Goal: Information Seeking & Learning: Learn about a topic

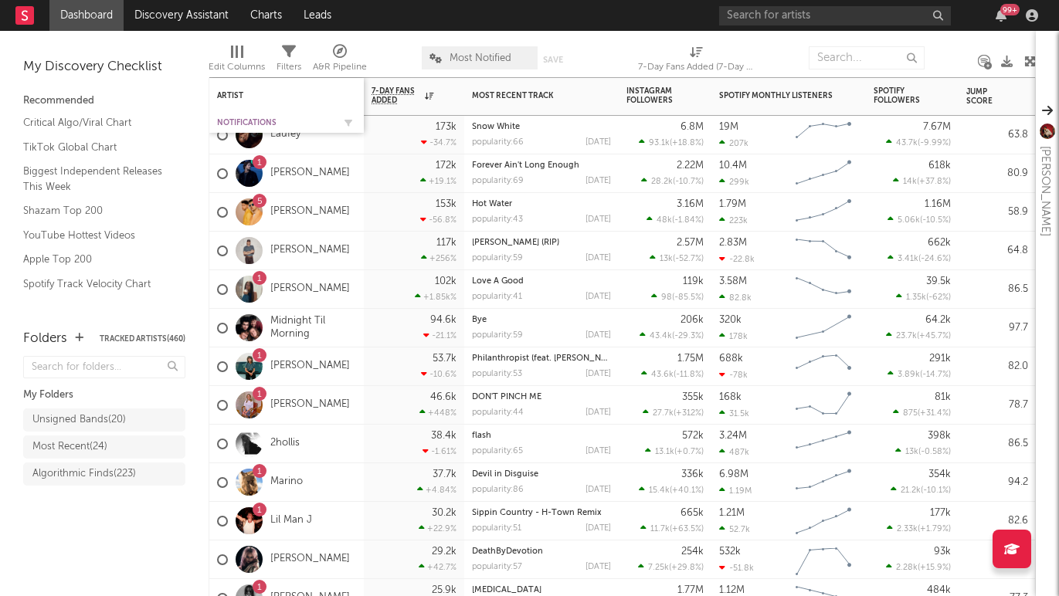
click at [233, 118] on div "Notifications" at bounding box center [275, 122] width 116 height 9
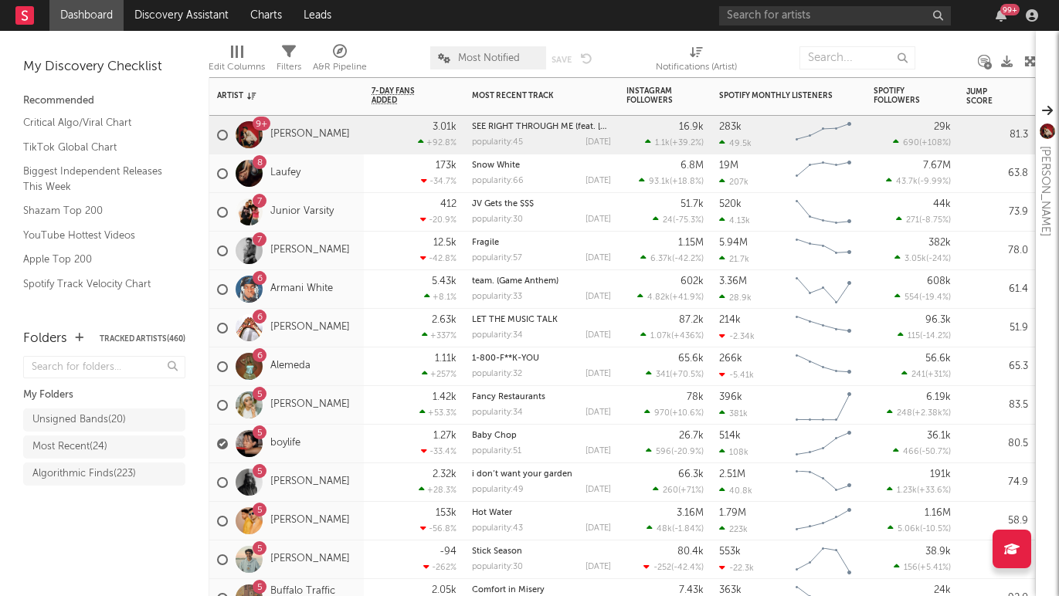
click at [344, 189] on div "8 Laufey" at bounding box center [286, 174] width 155 height 39
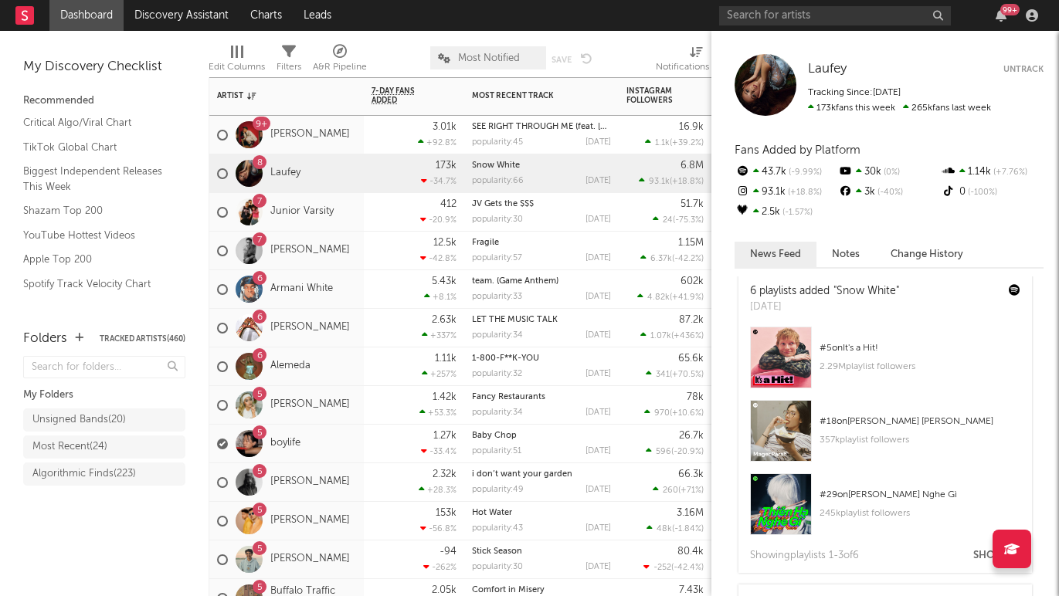
scroll to position [11, 0]
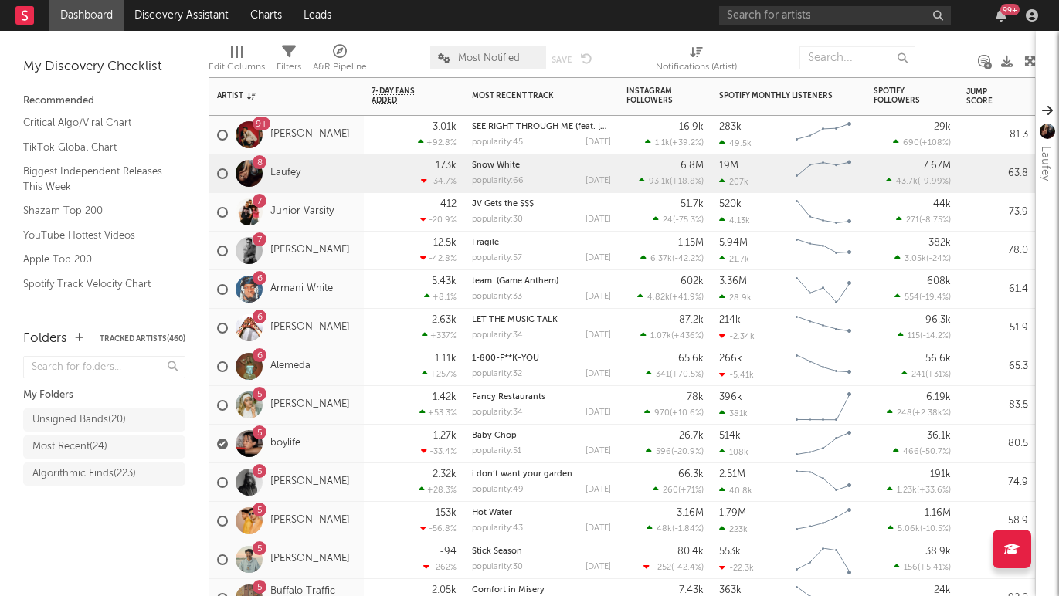
click at [341, 226] on div "7 Junior Varsity" at bounding box center [286, 212] width 155 height 39
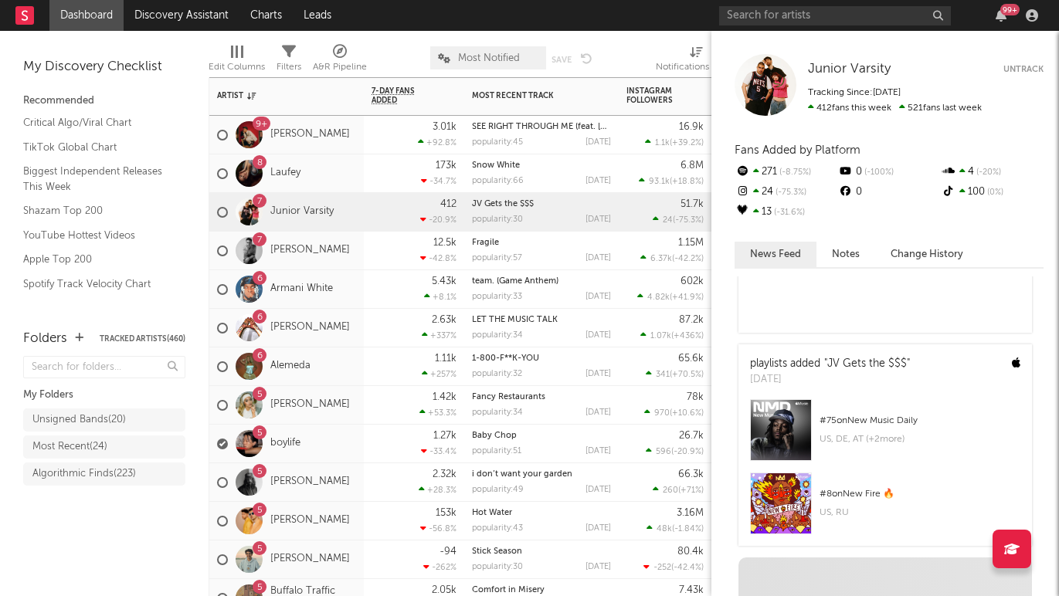
scroll to position [751, 0]
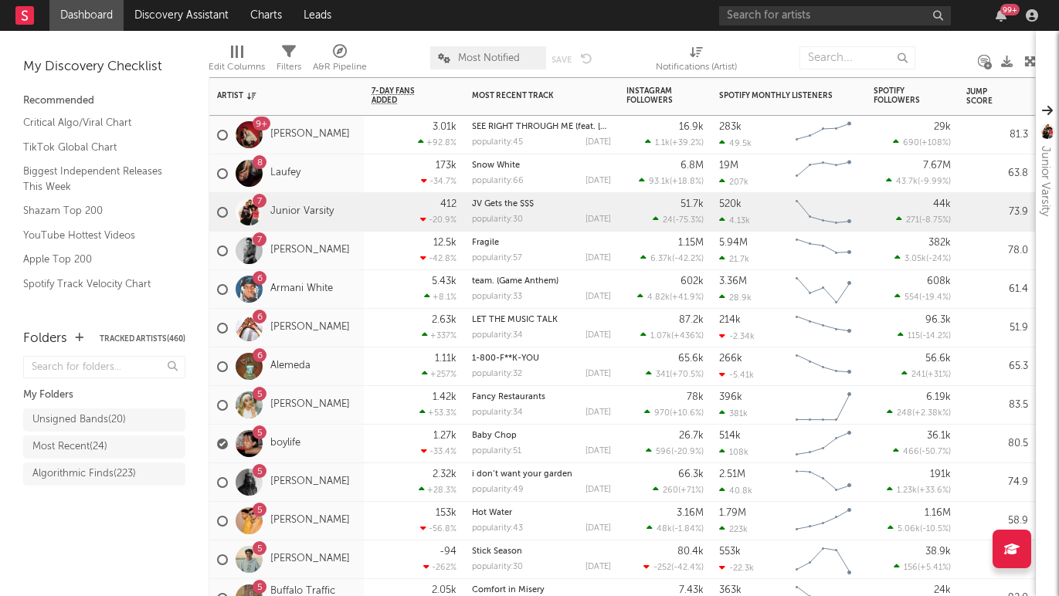
click at [350, 263] on div "7 Cameron Whitcomb" at bounding box center [283, 251] width 133 height 45
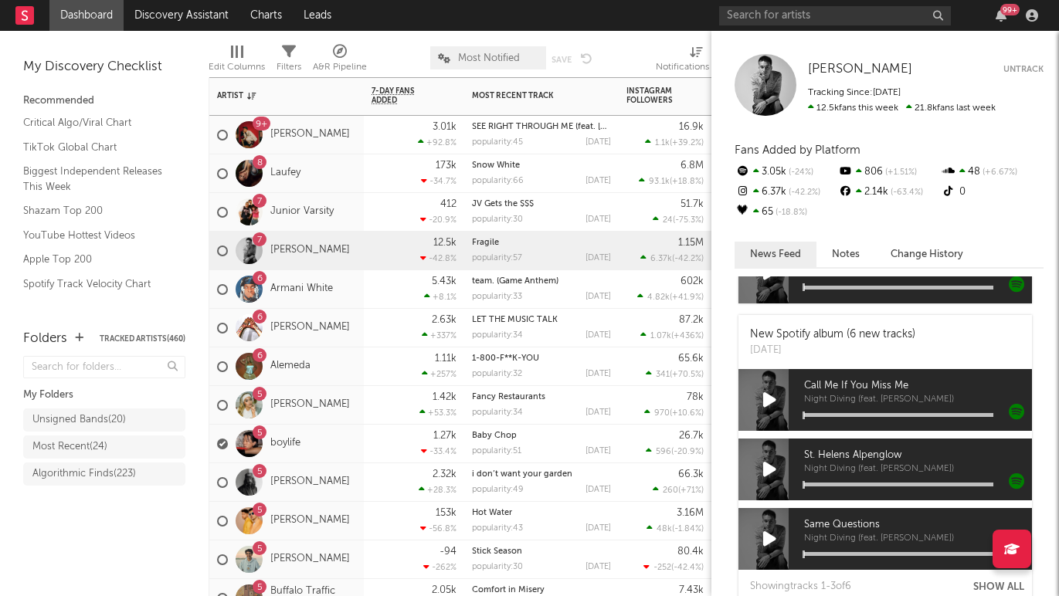
scroll to position [1418, 0]
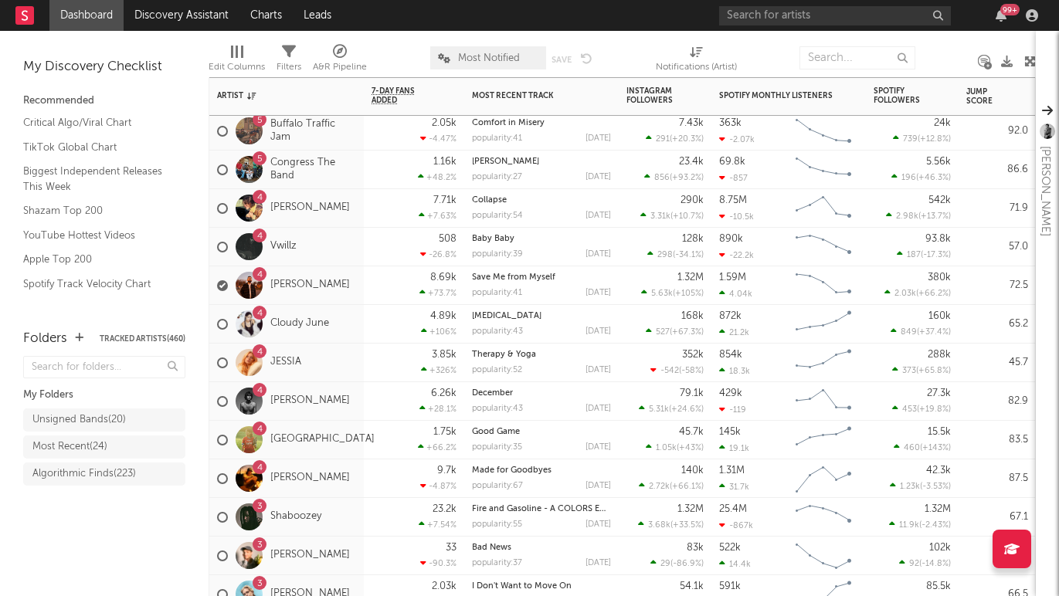
click at [354, 456] on div "4 Clover County" at bounding box center [286, 440] width 155 height 39
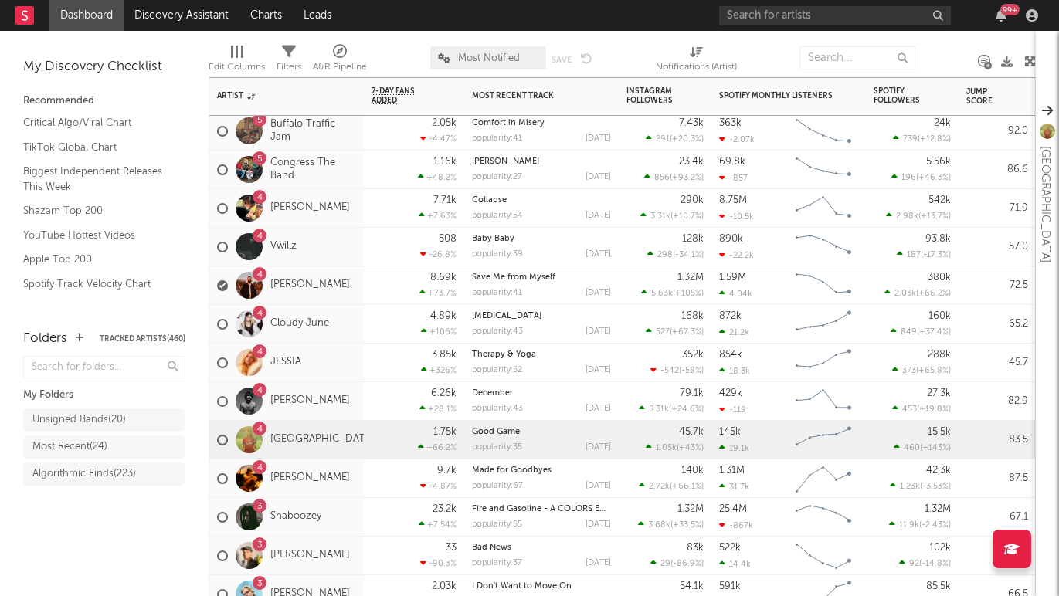
scroll to position [0, 0]
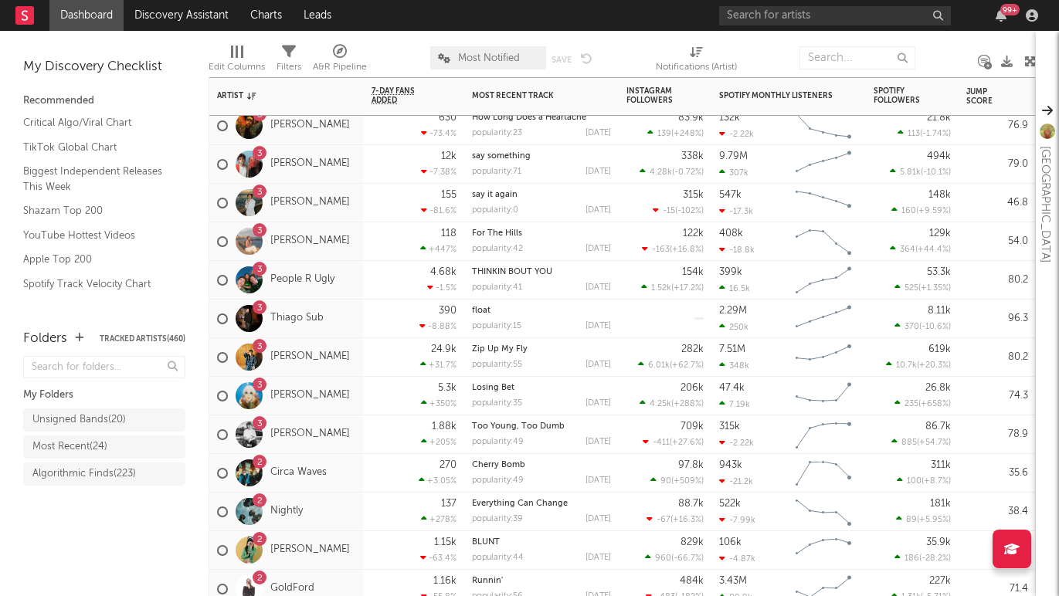
click at [351, 296] on div "3 People R Ugly" at bounding box center [286, 280] width 155 height 39
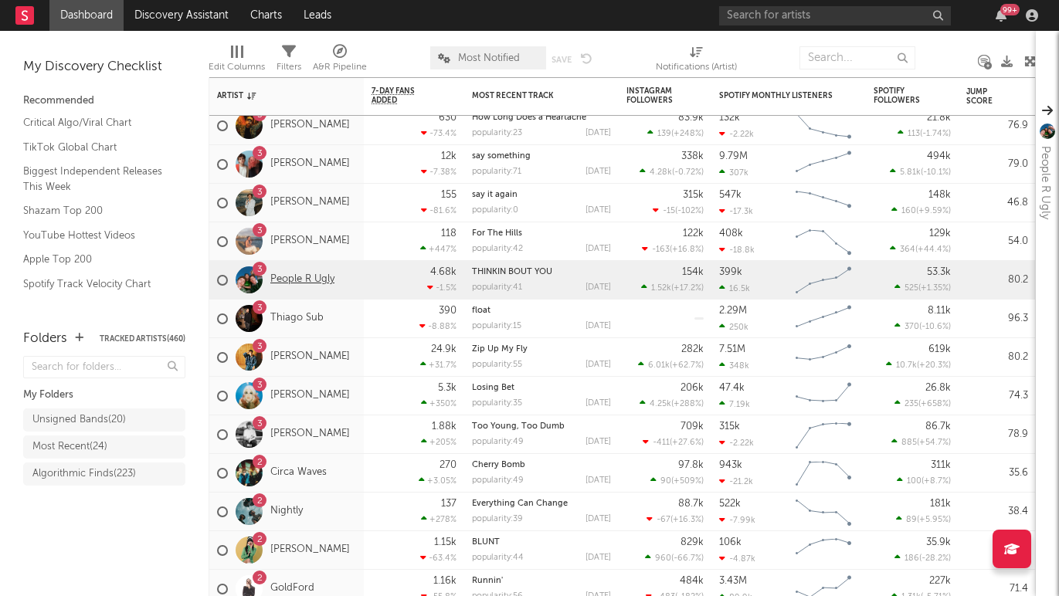
click at [300, 282] on link "People R Ugly" at bounding box center [302, 279] width 64 height 13
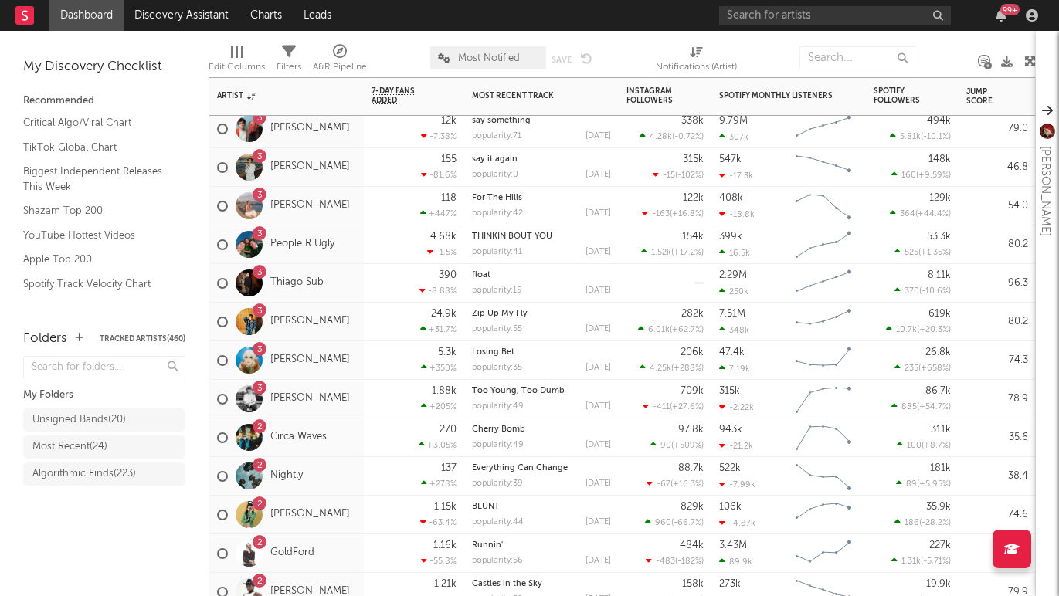
click at [345, 415] on div "3 Jonas Conner" at bounding box center [286, 399] width 155 height 39
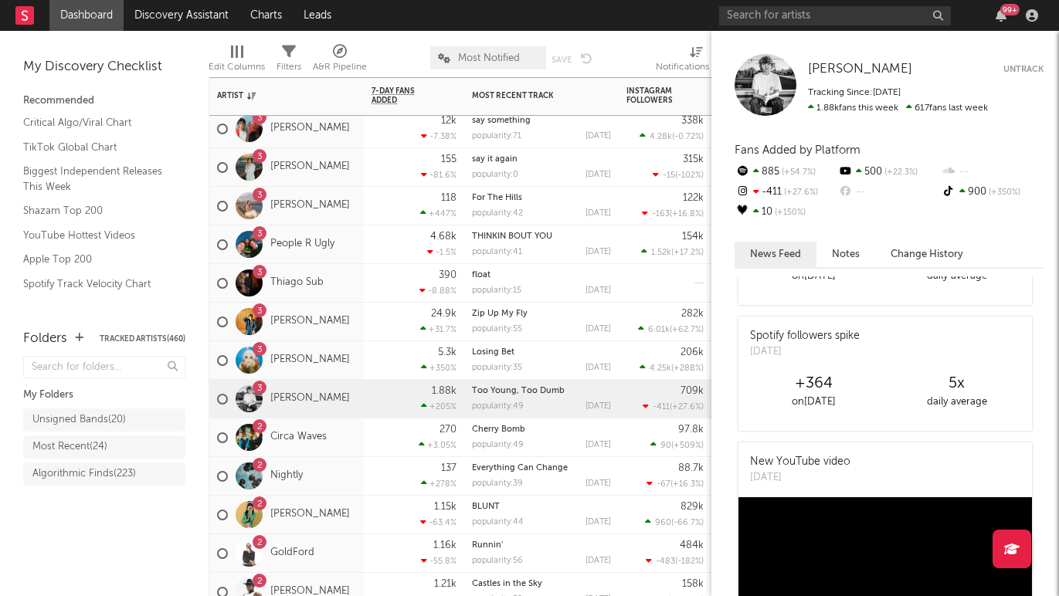
scroll to position [9, 0]
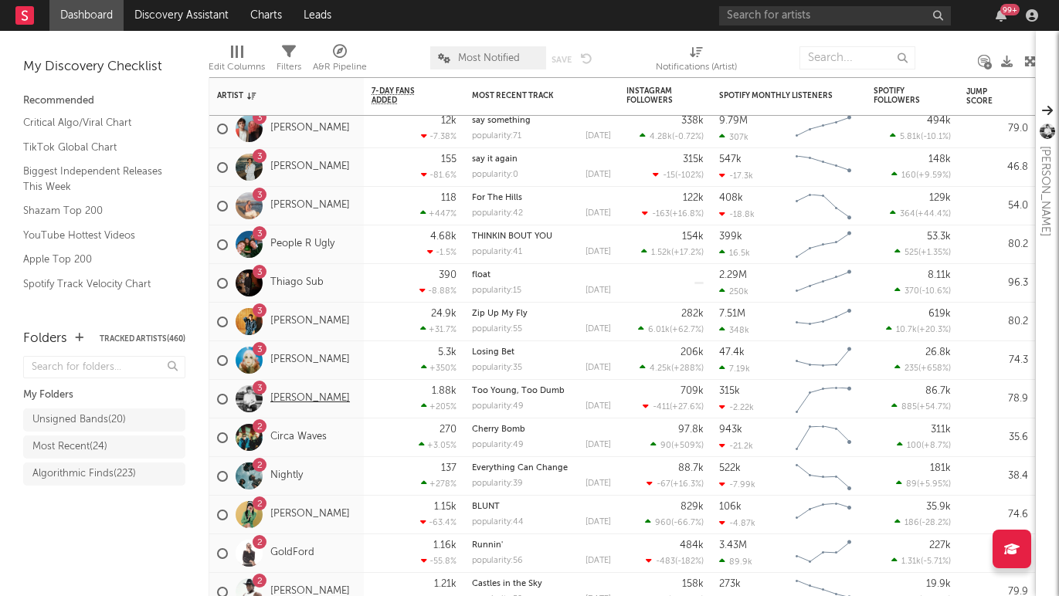
click at [301, 396] on link "Jonas Conner" at bounding box center [310, 398] width 80 height 13
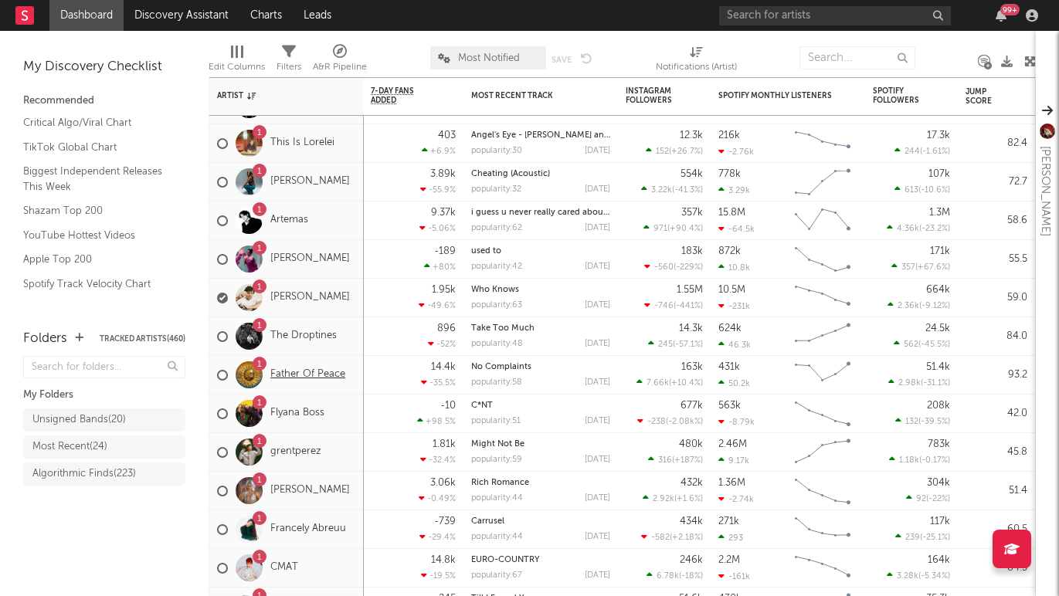
click at [303, 379] on link "Father Of Peace" at bounding box center [307, 375] width 75 height 13
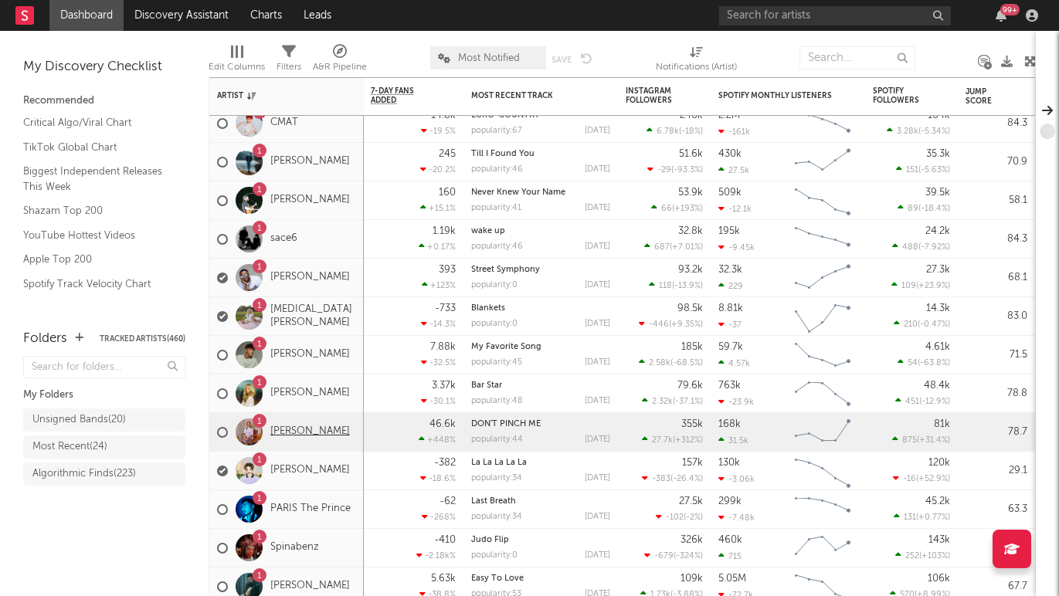
click at [297, 431] on link "Dev Lemons" at bounding box center [310, 432] width 80 height 13
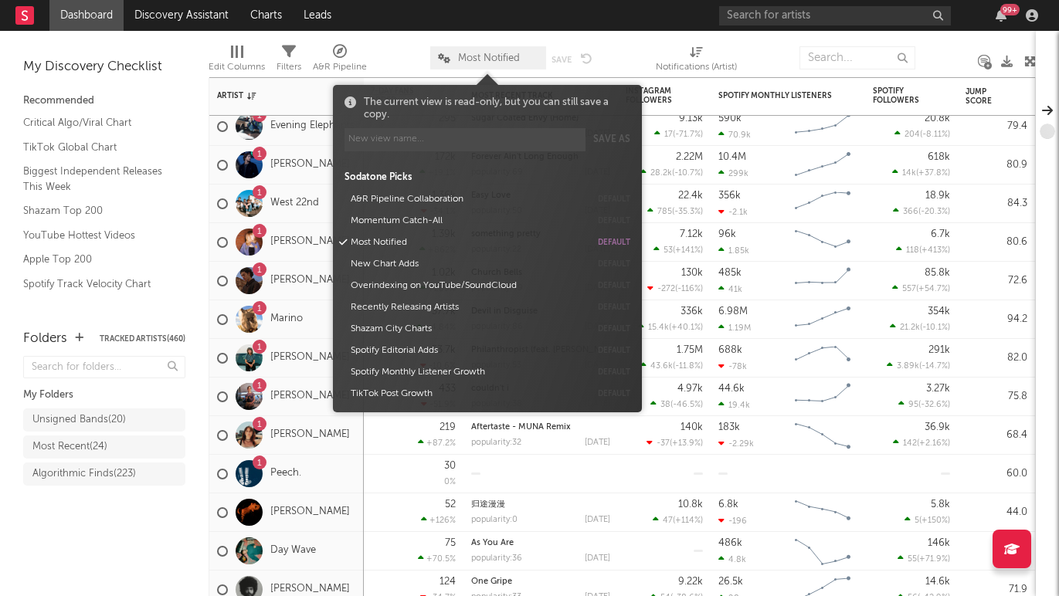
click at [477, 58] on span "Most Notified" at bounding box center [489, 58] width 62 height 10
click at [406, 223] on button "Momentum Catch-All" at bounding box center [467, 221] width 245 height 22
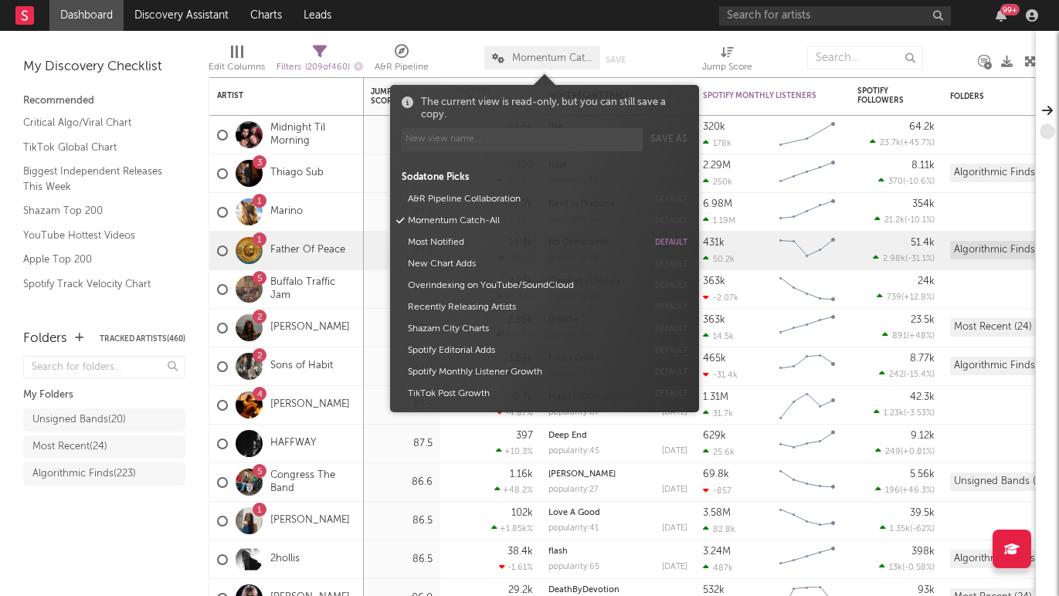
click at [114, 549] on div "Folders Tracked Artists ( 460 ) My Folders Unsigned Bands ( 20 ) Most Recent ( …" at bounding box center [104, 455] width 209 height 283
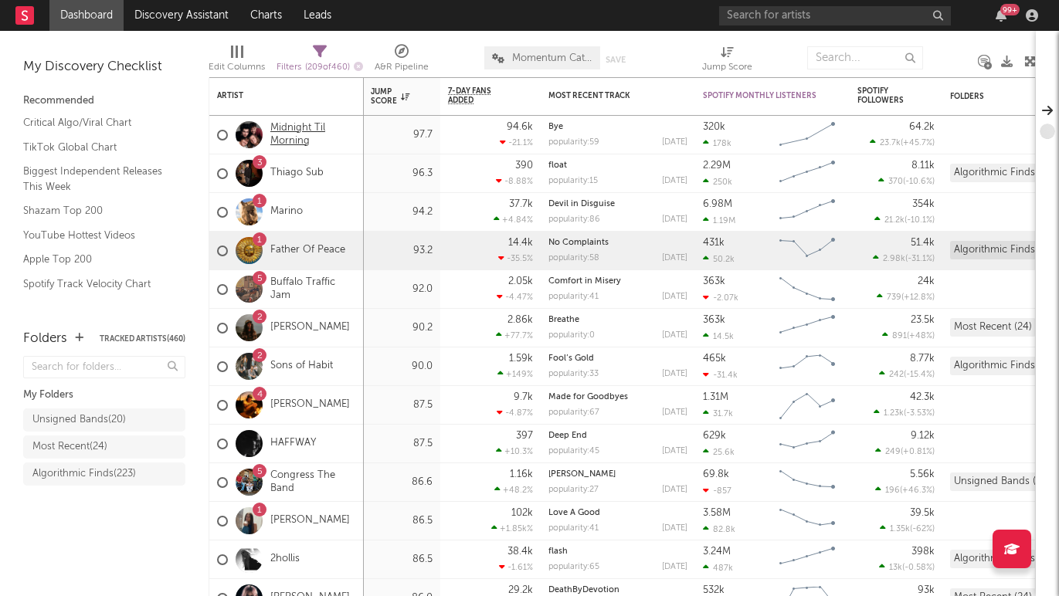
click at [300, 140] on link "Midnight Til Morning" at bounding box center [313, 135] width 86 height 26
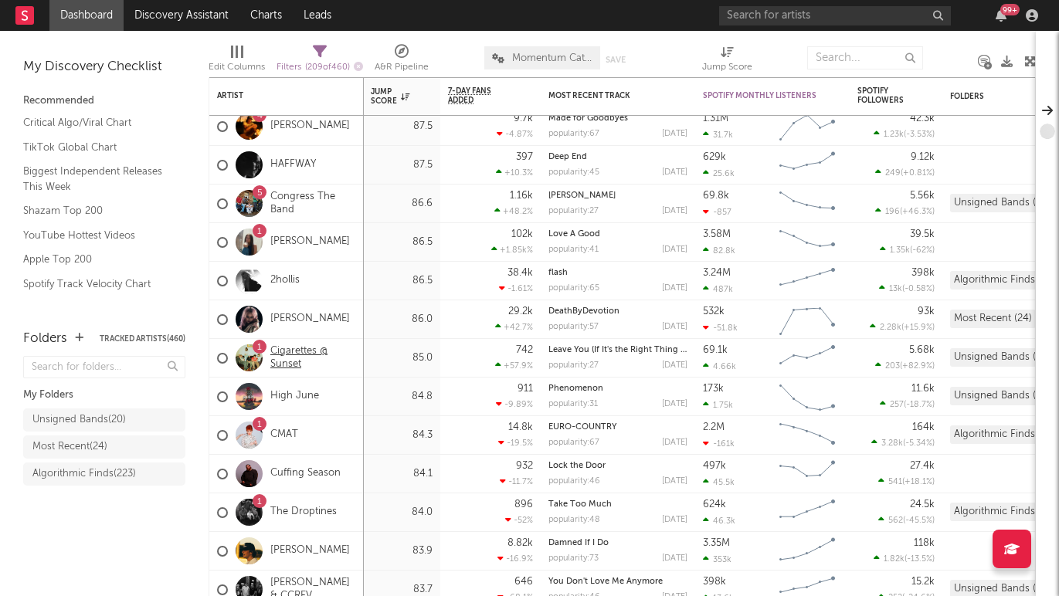
click at [297, 353] on link "Cigarettes @ Sunset" at bounding box center [313, 358] width 86 height 26
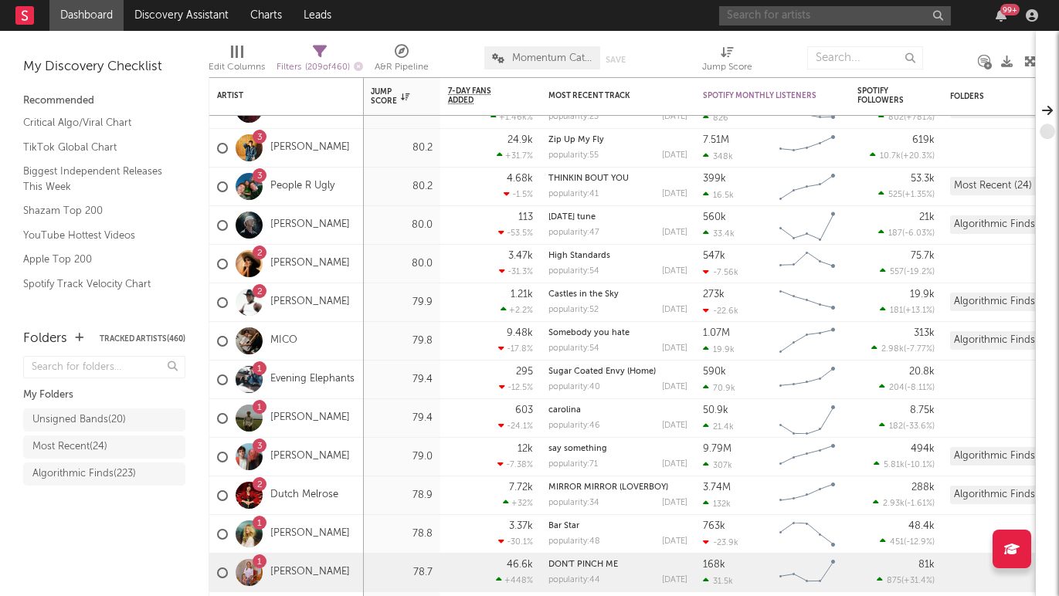
click at [780, 11] on input "text" at bounding box center [835, 15] width 232 height 19
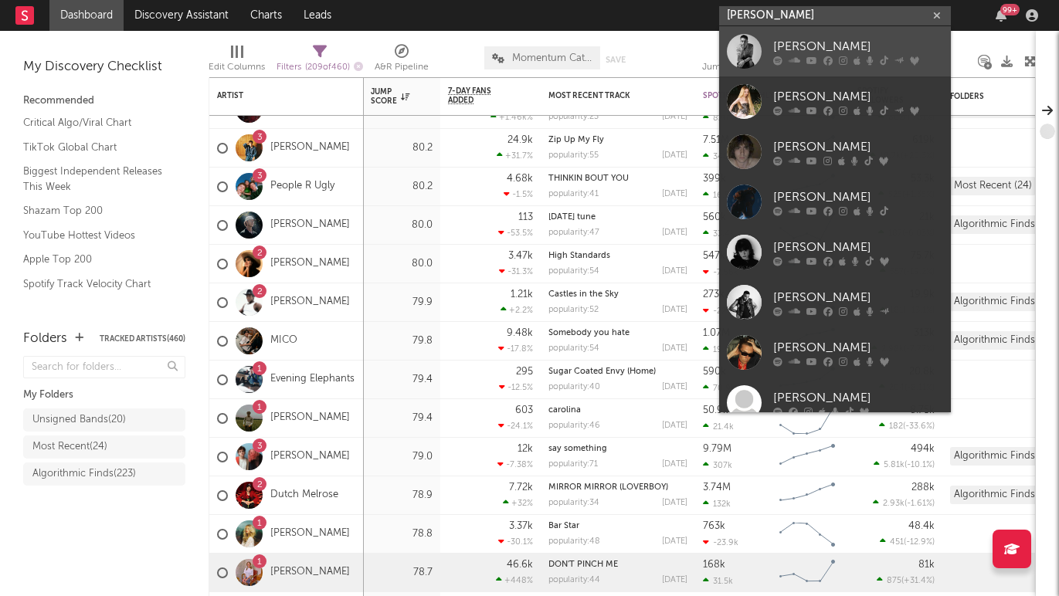
type input "cameron w"
click at [802, 45] on div "Cameron Whitcomb" at bounding box center [858, 46] width 170 height 19
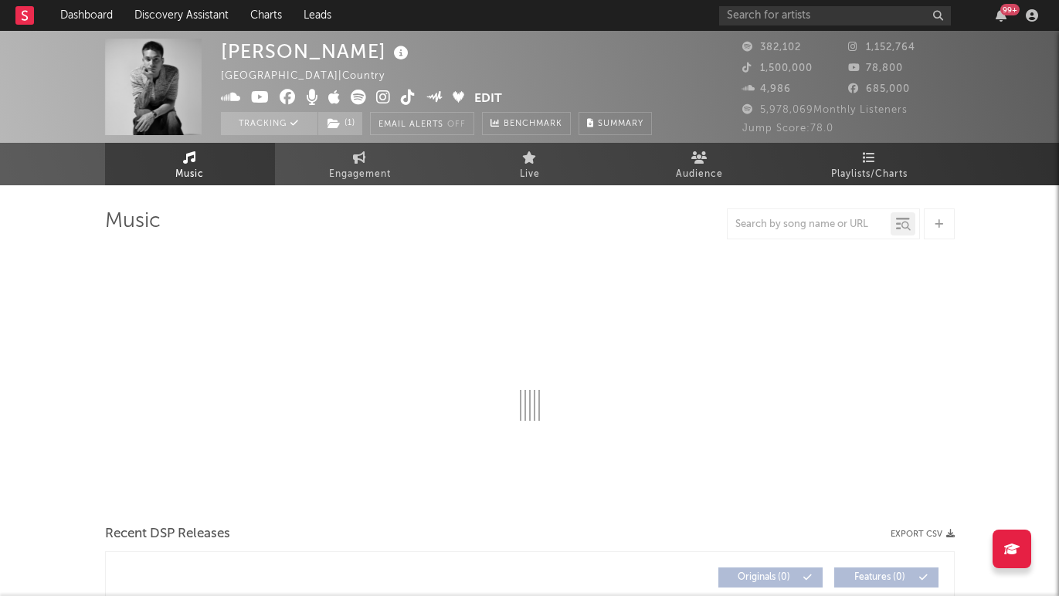
select select "6m"
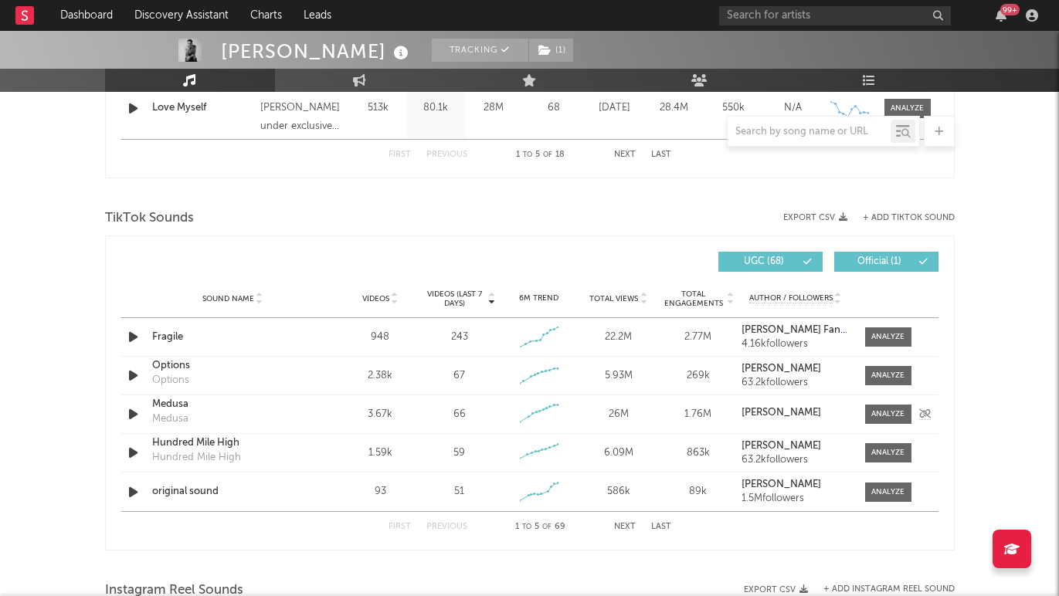
scroll to position [946, 0]
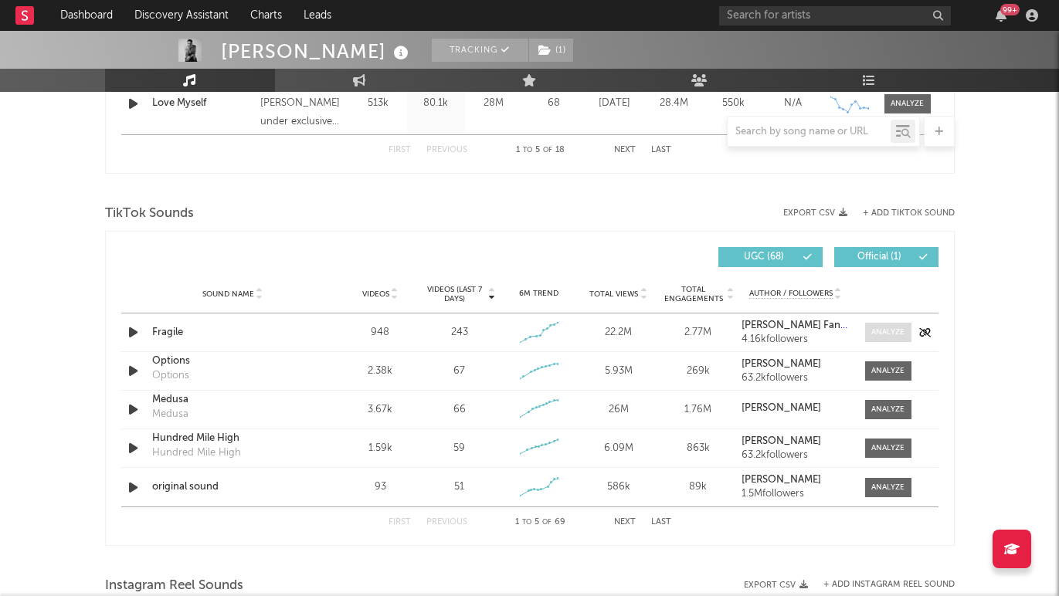
click at [884, 335] on div at bounding box center [887, 333] width 33 height 12
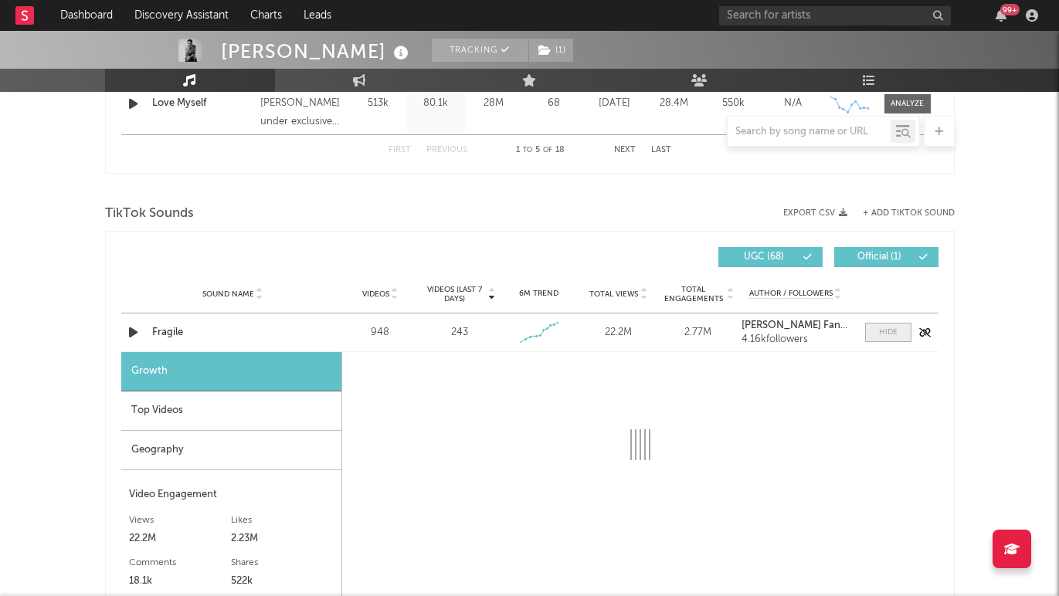
select select "1w"
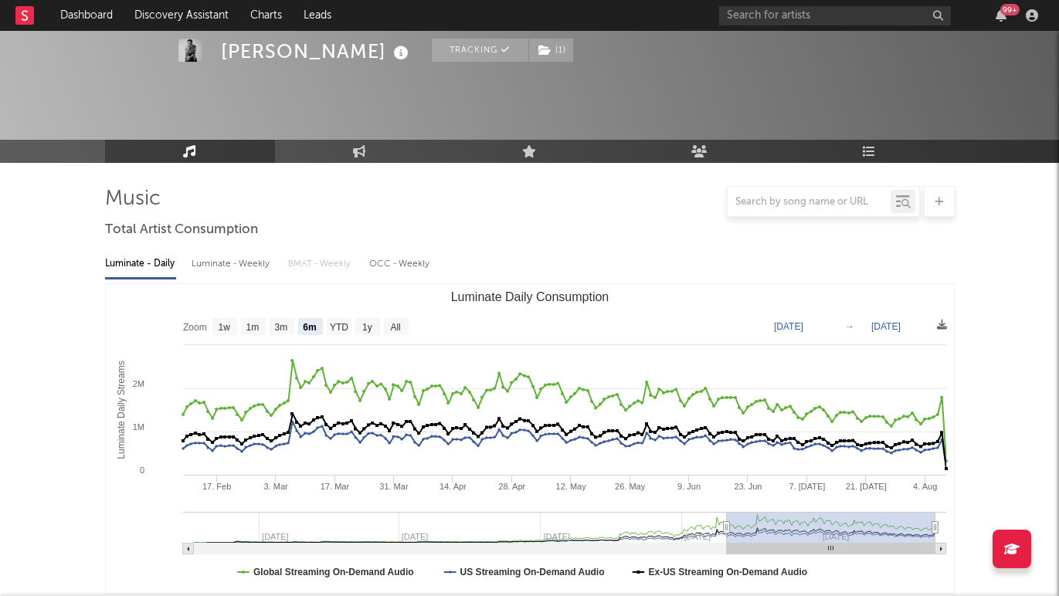
scroll to position [0, 0]
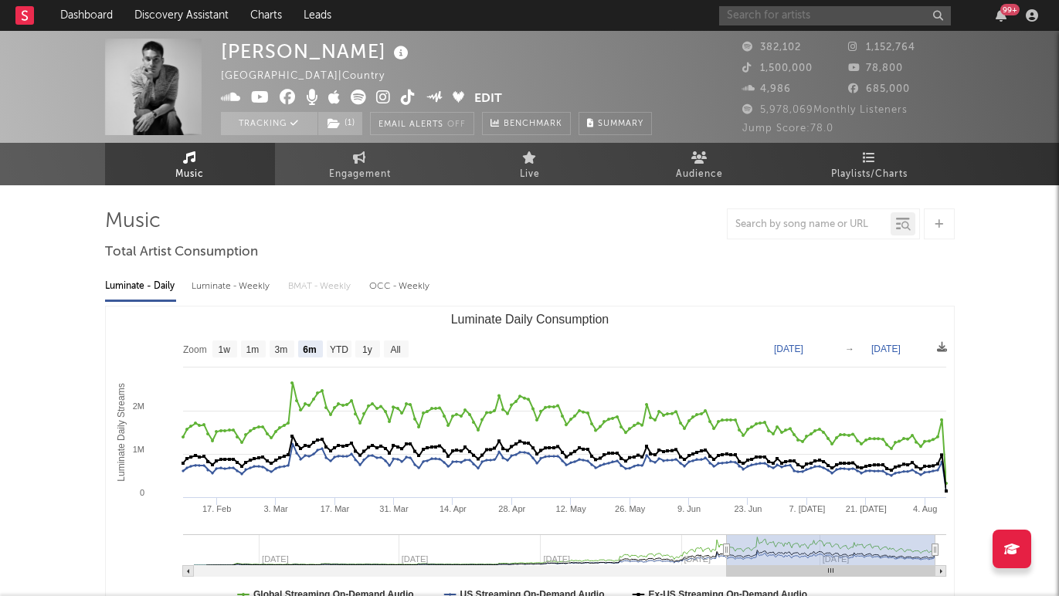
click at [815, 18] on input "text" at bounding box center [835, 15] width 232 height 19
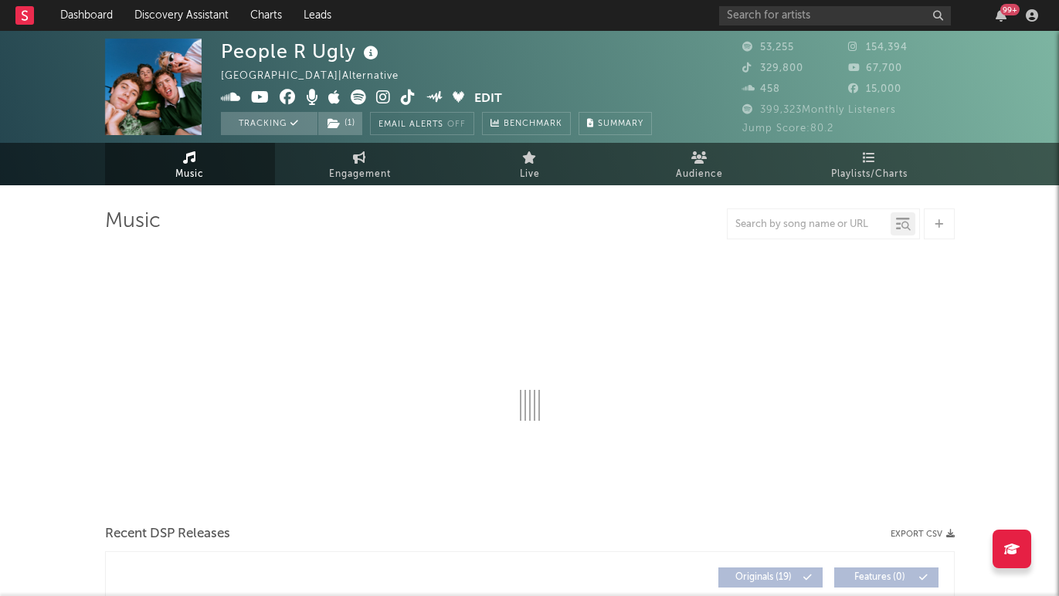
select select "6m"
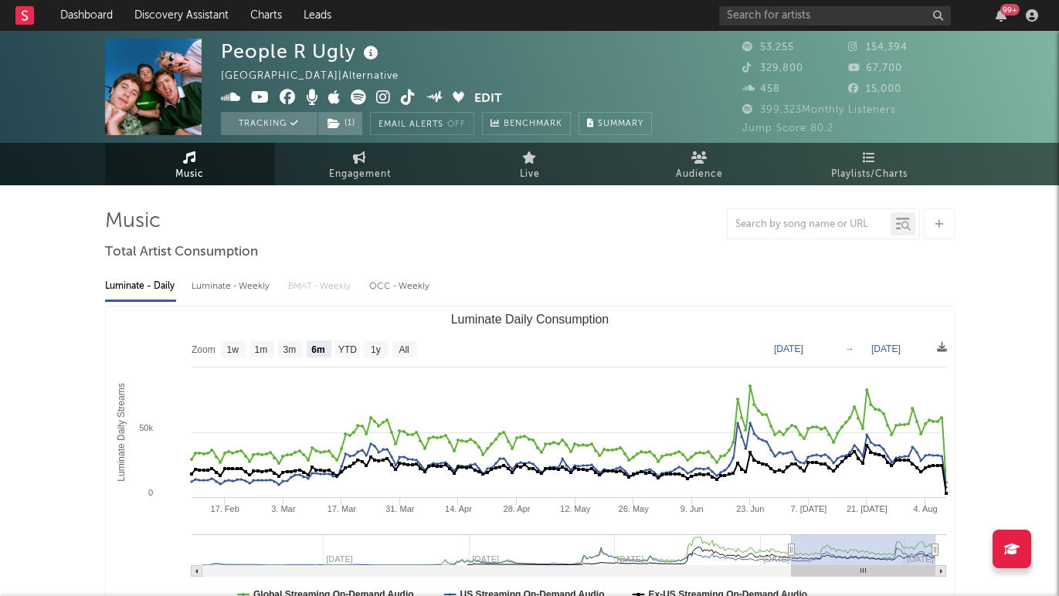
click at [225, 287] on div "Luminate - Weekly" at bounding box center [232, 286] width 81 height 26
select select "6m"
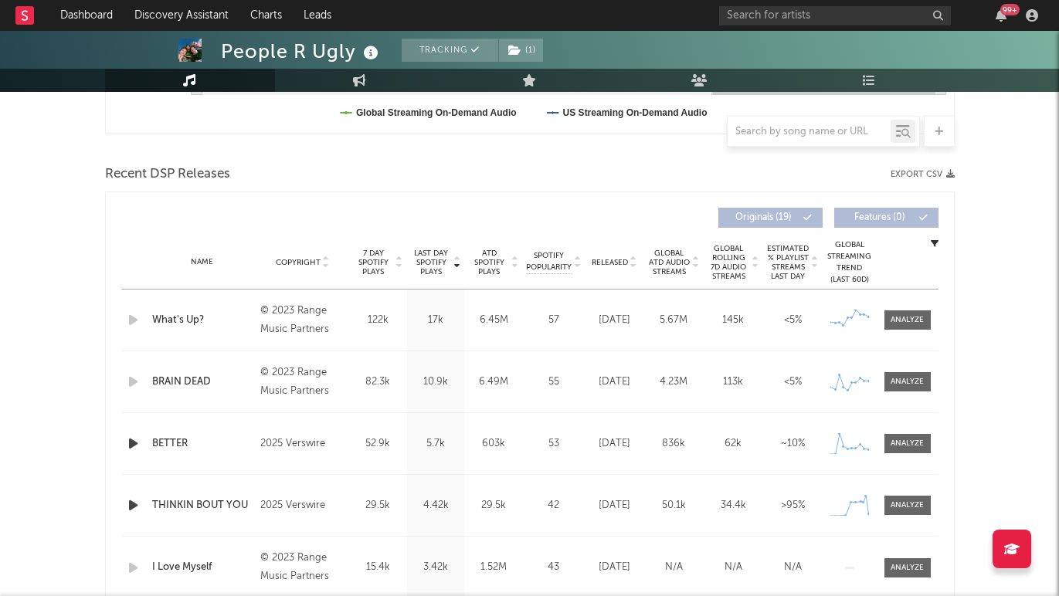
scroll to position [495, 0]
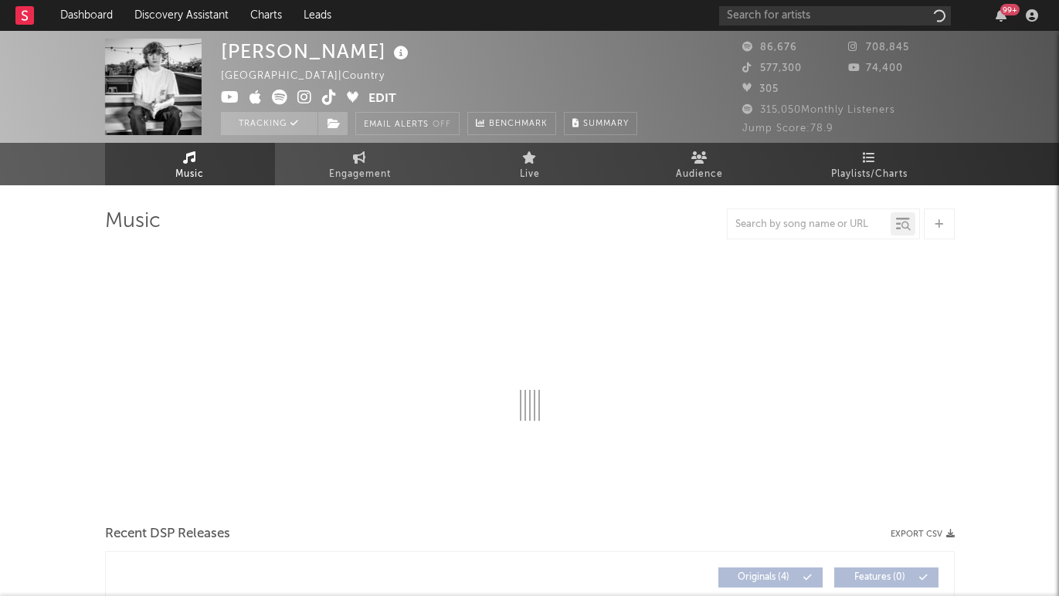
select select "6m"
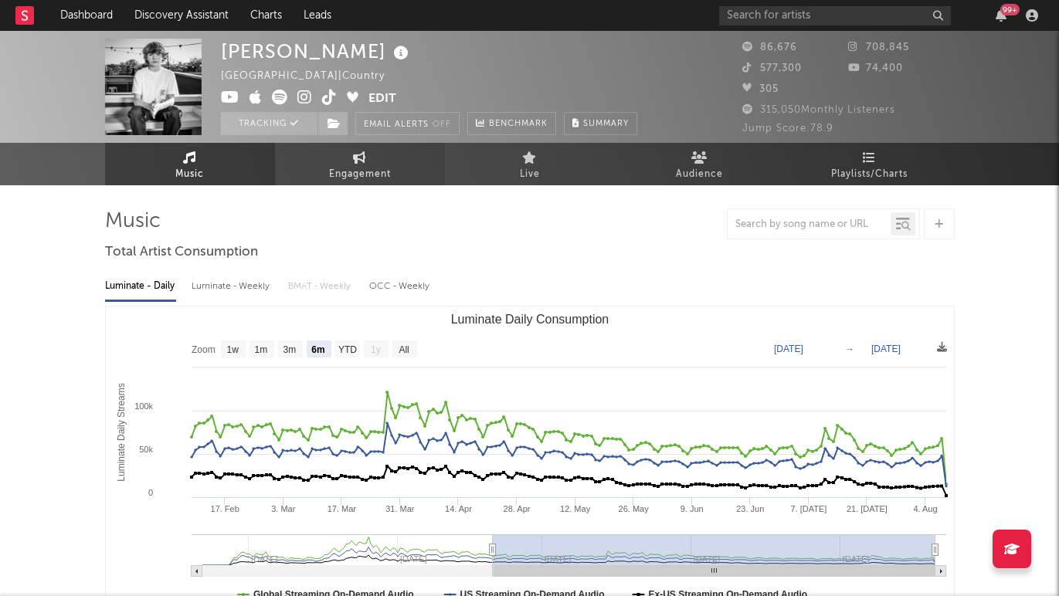
click at [369, 167] on span "Engagement" at bounding box center [360, 174] width 62 height 19
select select "1w"
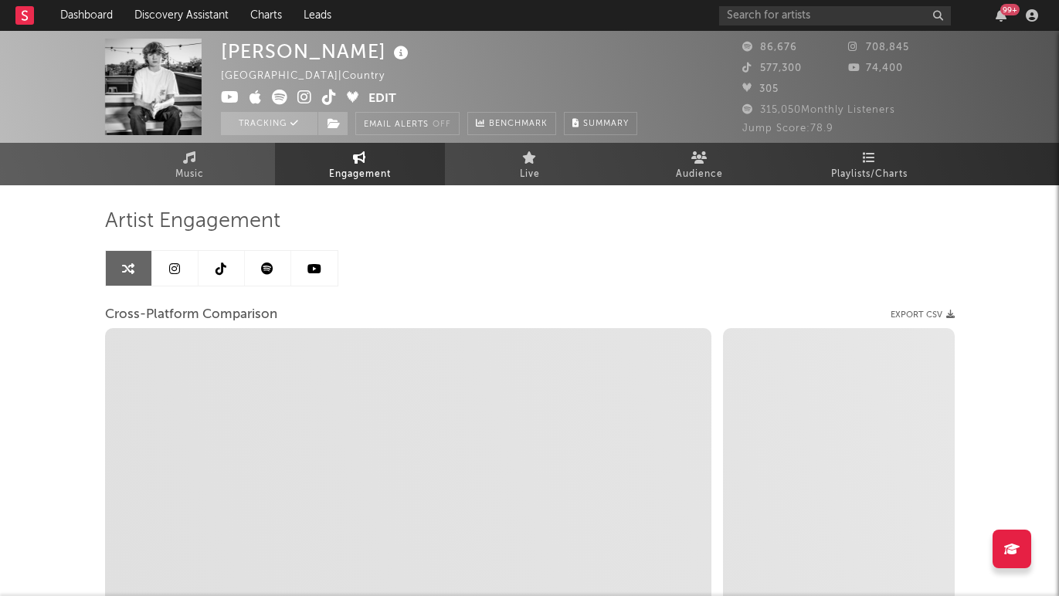
select select "1m"
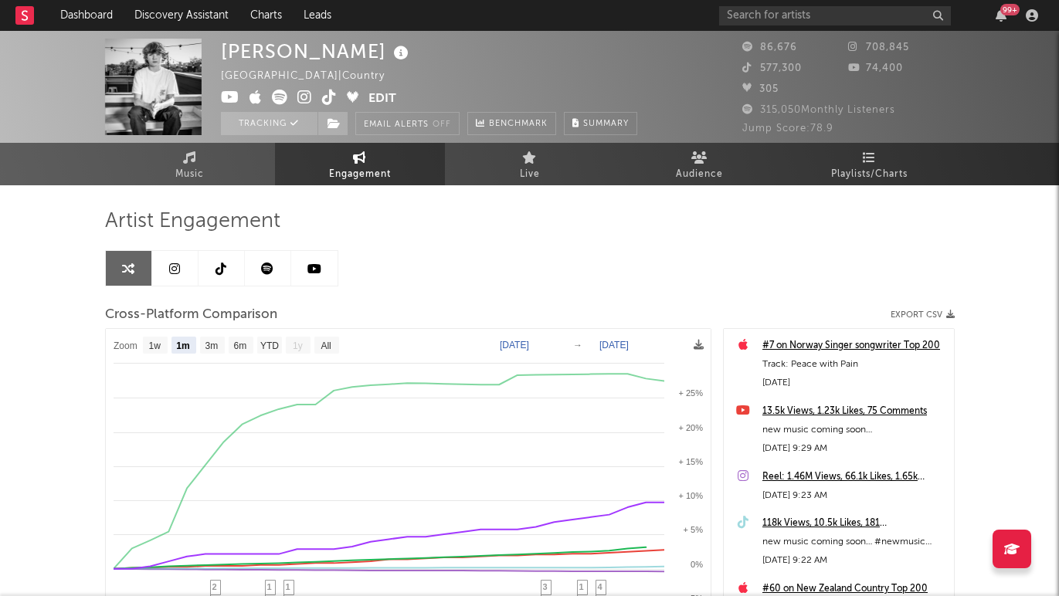
click at [273, 270] on icon at bounding box center [267, 269] width 12 height 12
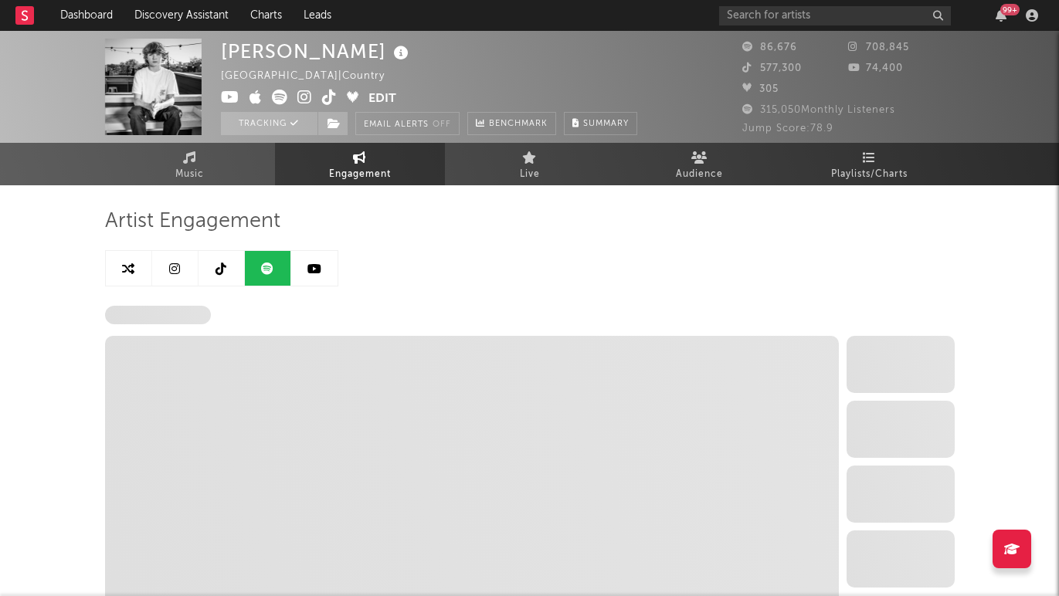
select select "6m"
select select "1w"
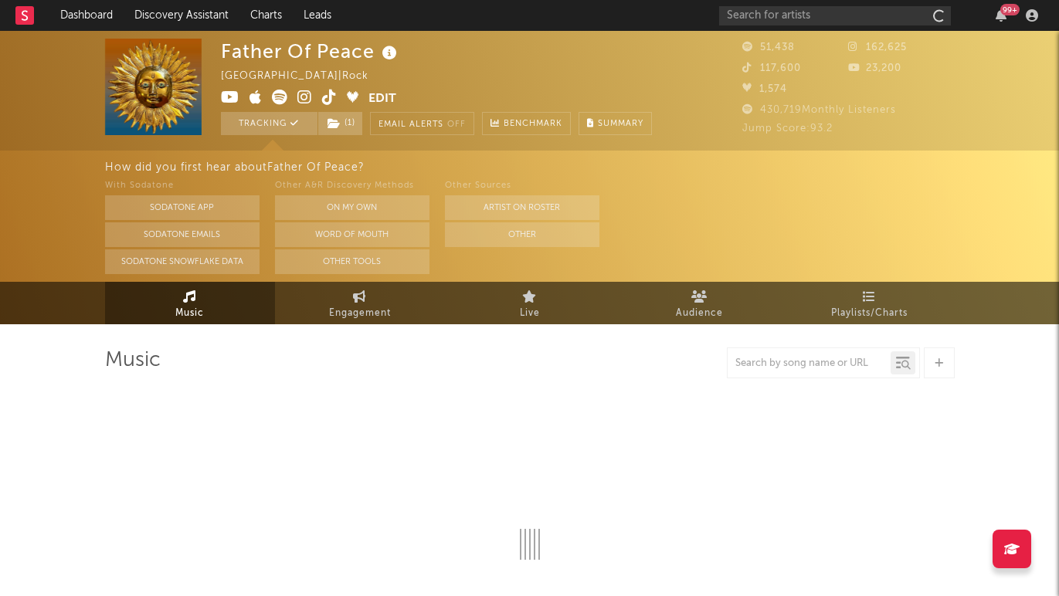
select select "6m"
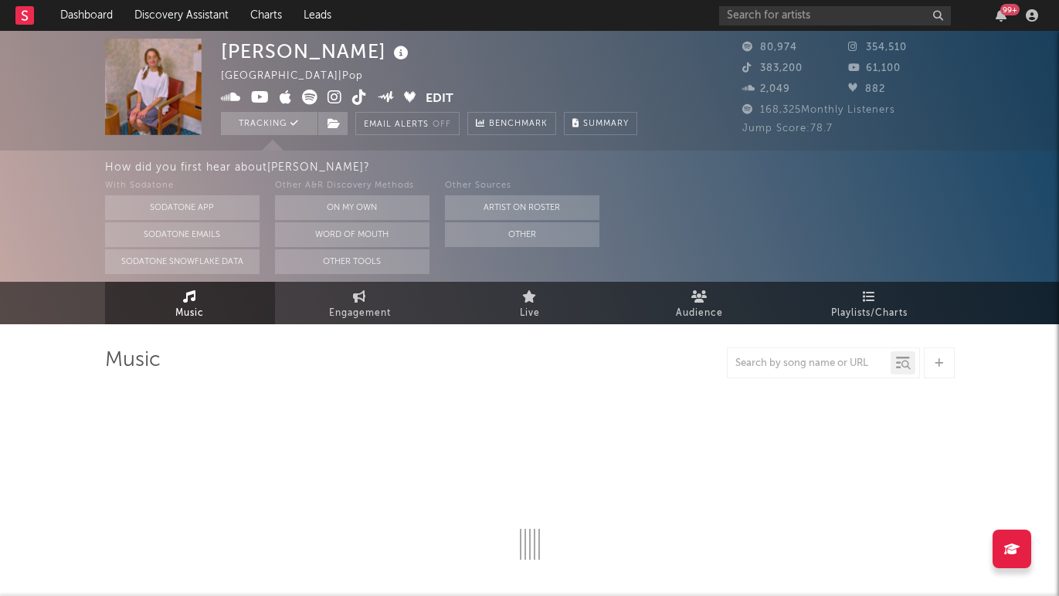
select select "6m"
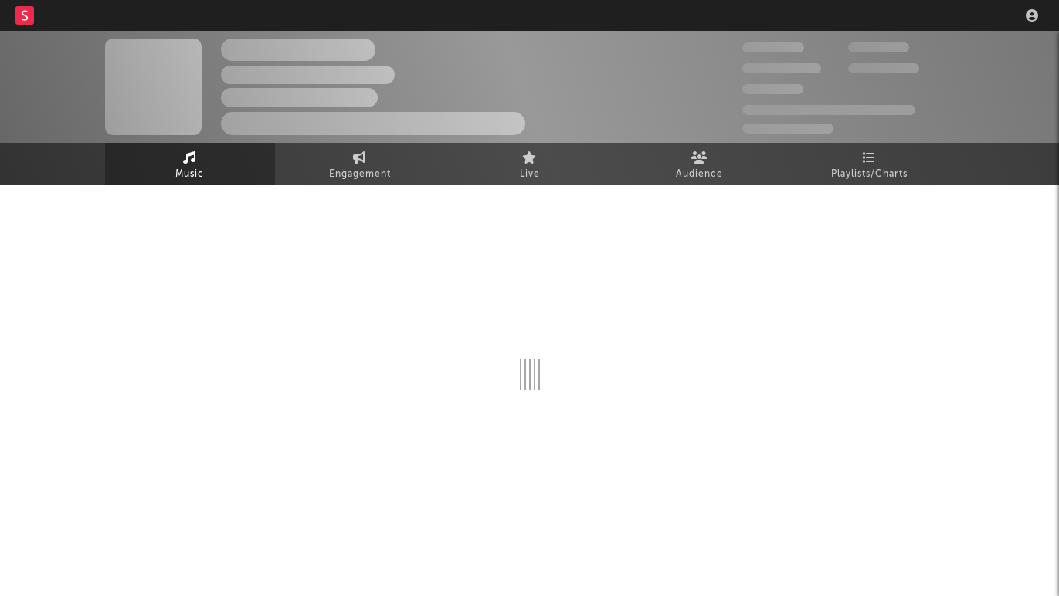
select select "1w"
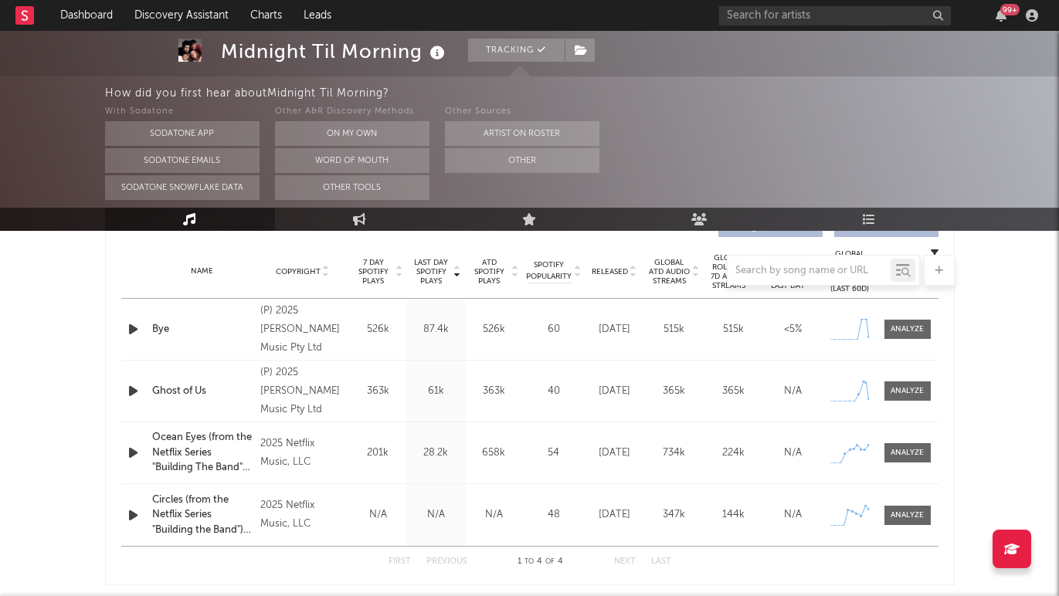
scroll to position [618, 0]
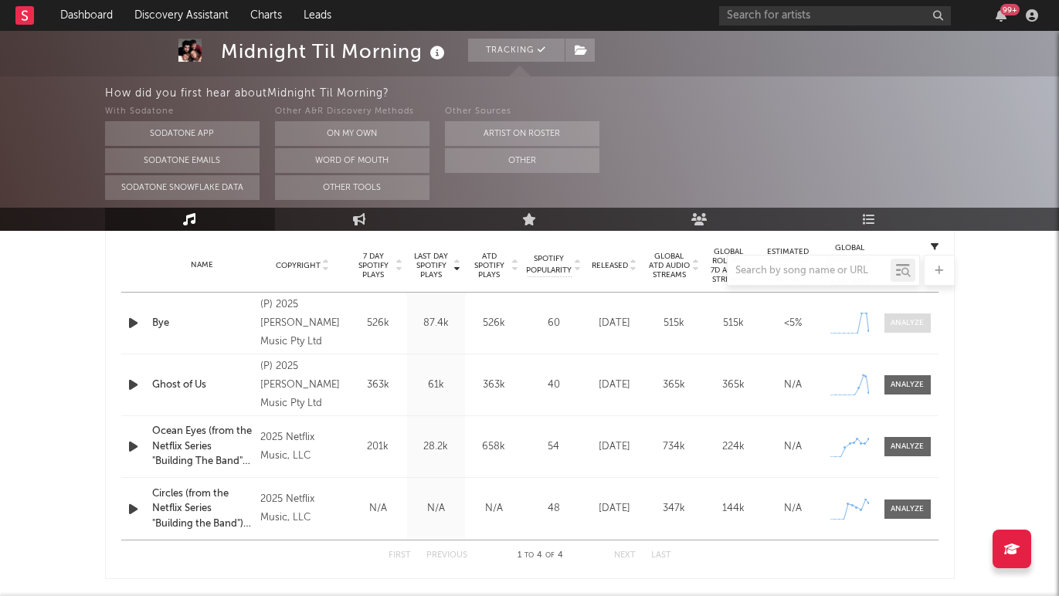
click at [906, 326] on div at bounding box center [907, 324] width 33 height 12
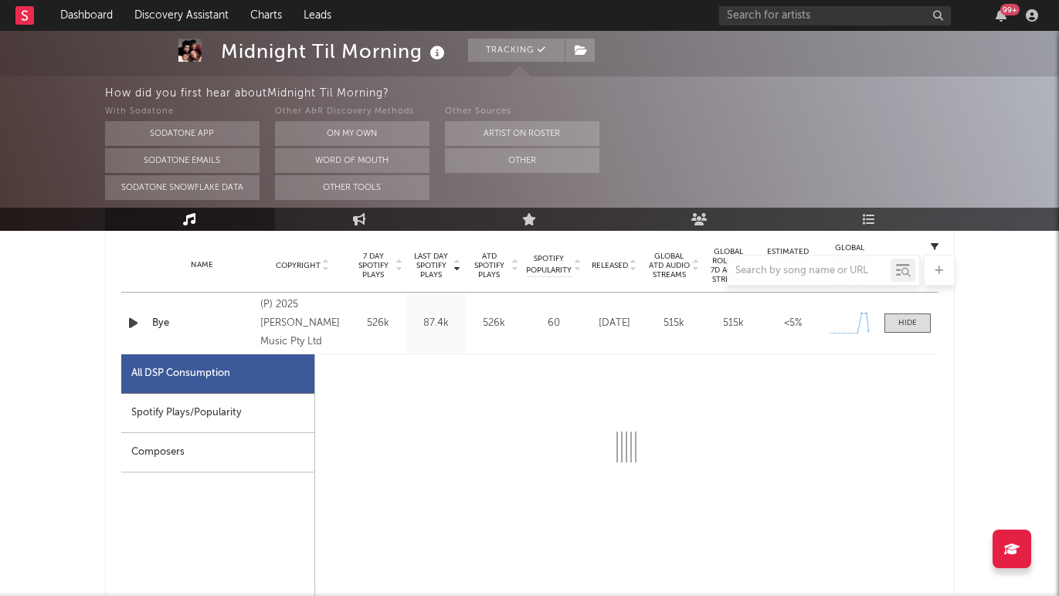
select select "1w"
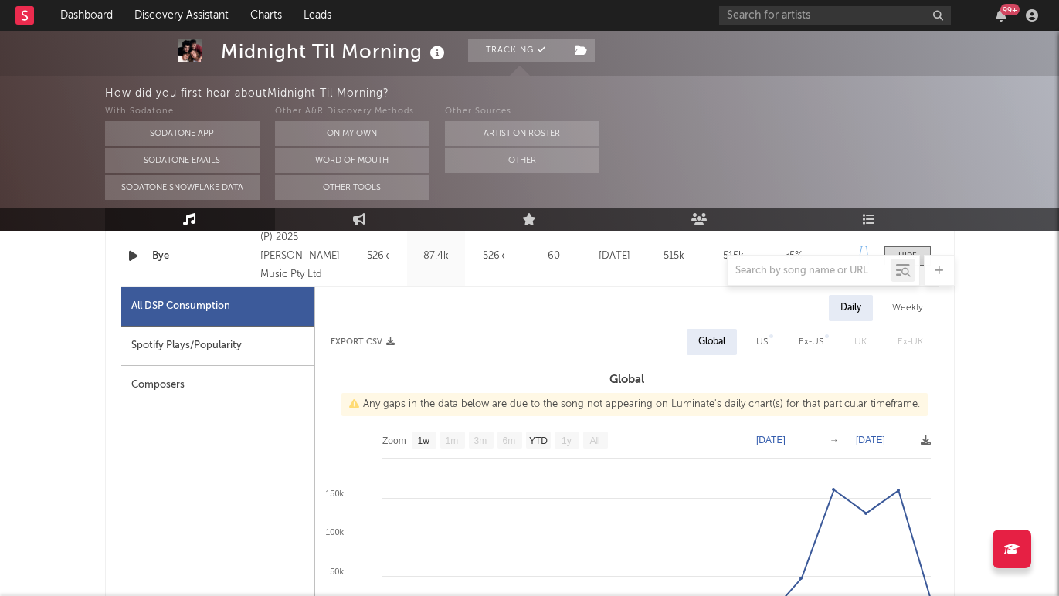
scroll to position [712, 0]
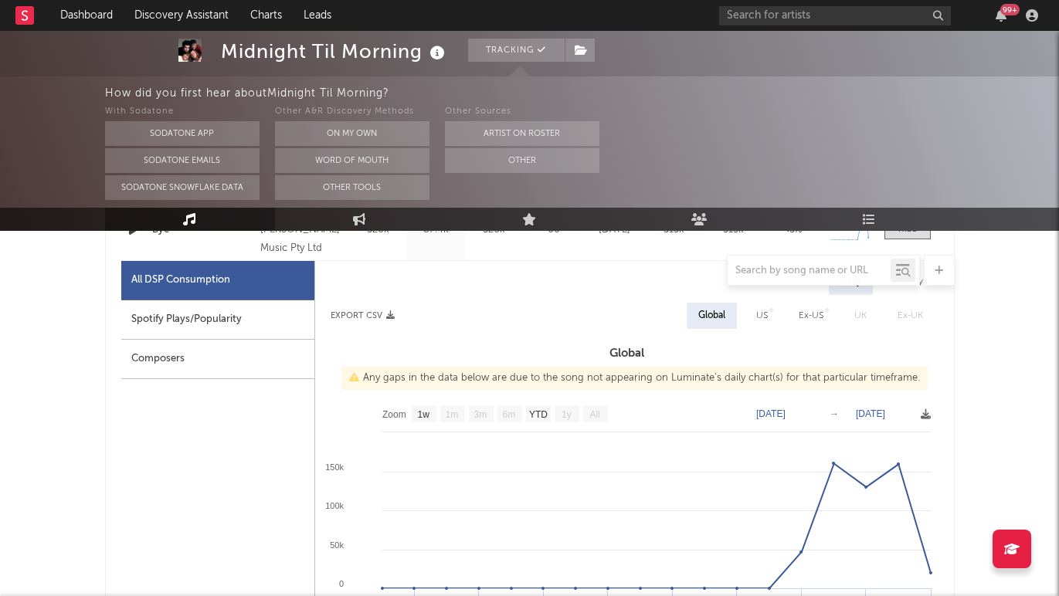
click at [268, 323] on div "Spotify Plays/Popularity" at bounding box center [217, 320] width 193 height 39
select select "1w"
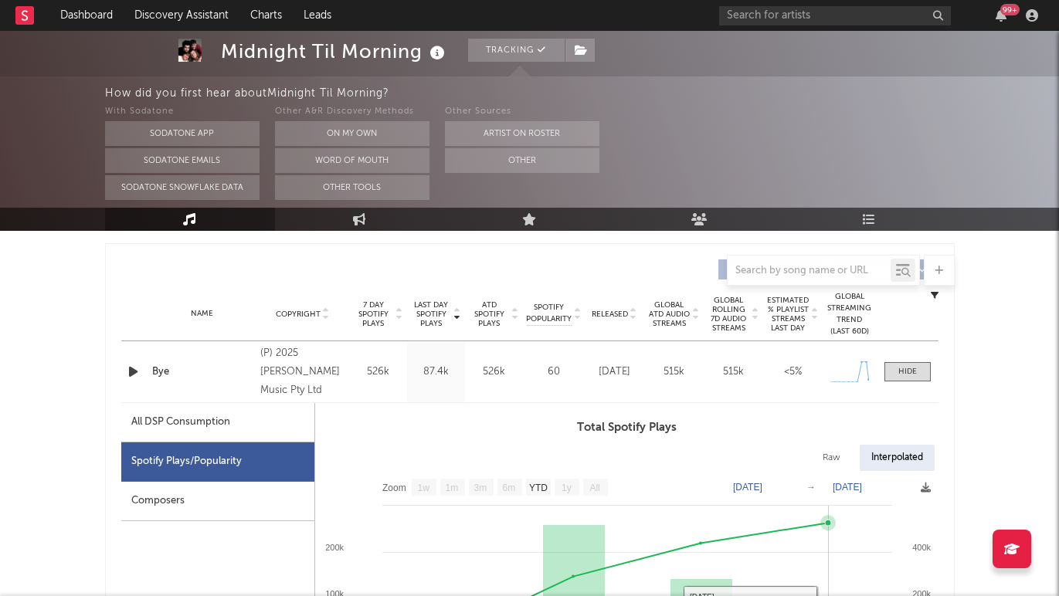
scroll to position [566, 0]
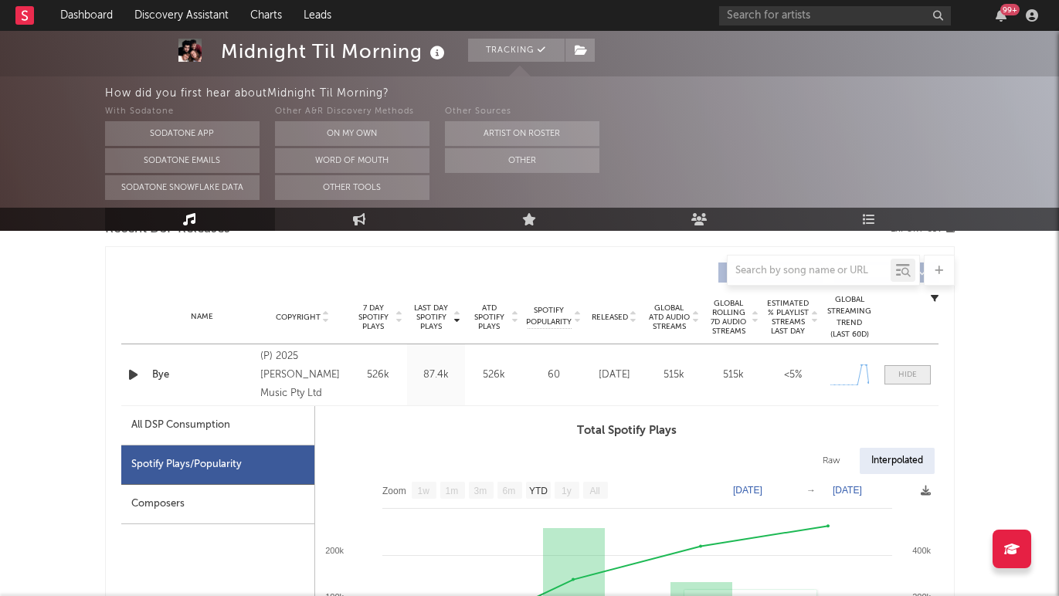
click at [907, 374] on div at bounding box center [908, 375] width 19 height 12
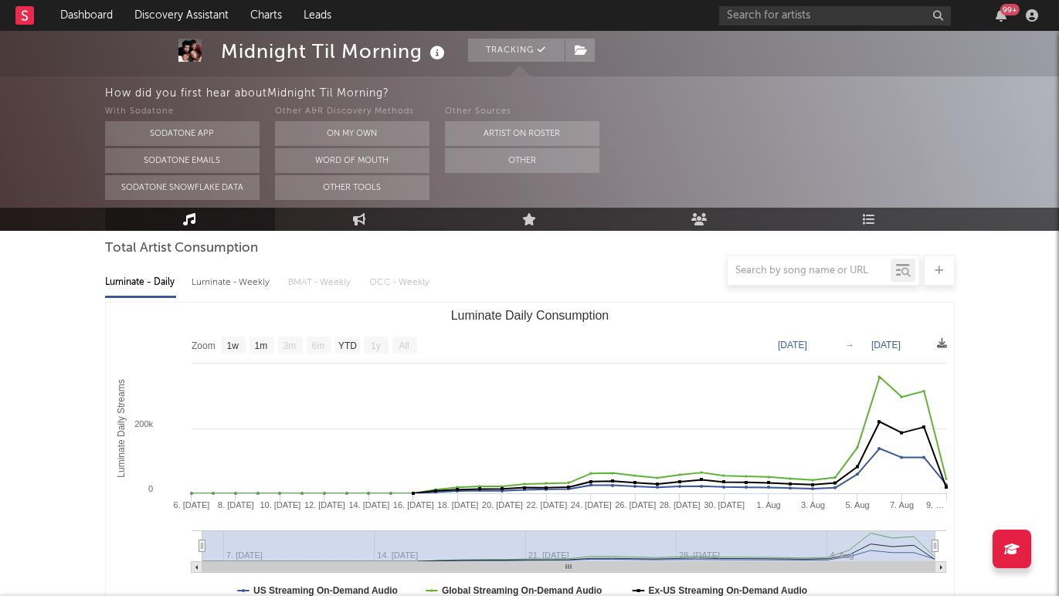
scroll to position [152, 0]
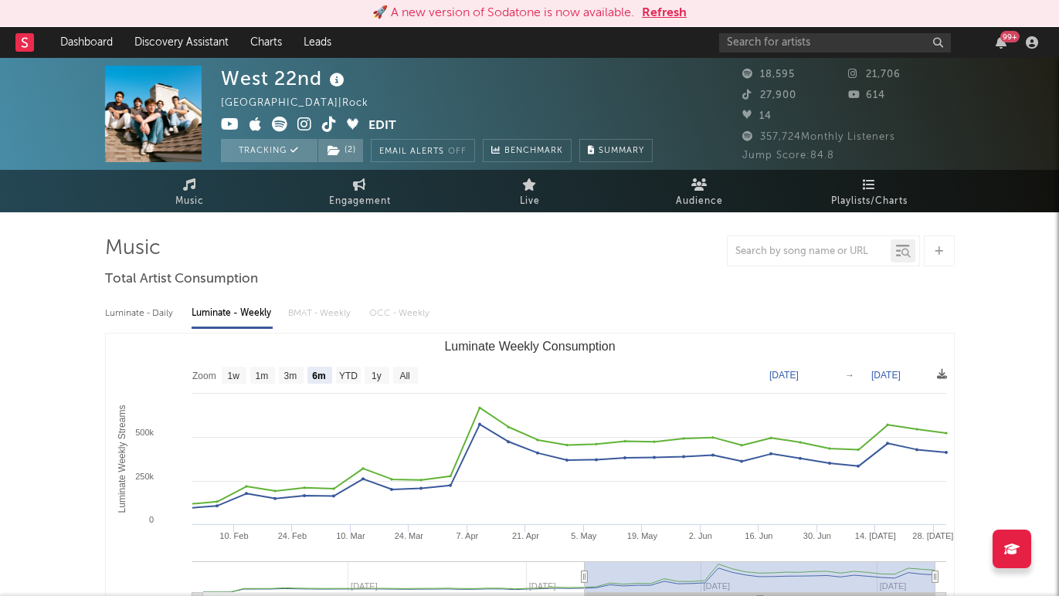
select select "6m"
click at [651, 11] on button "Refresh" at bounding box center [664, 13] width 45 height 19
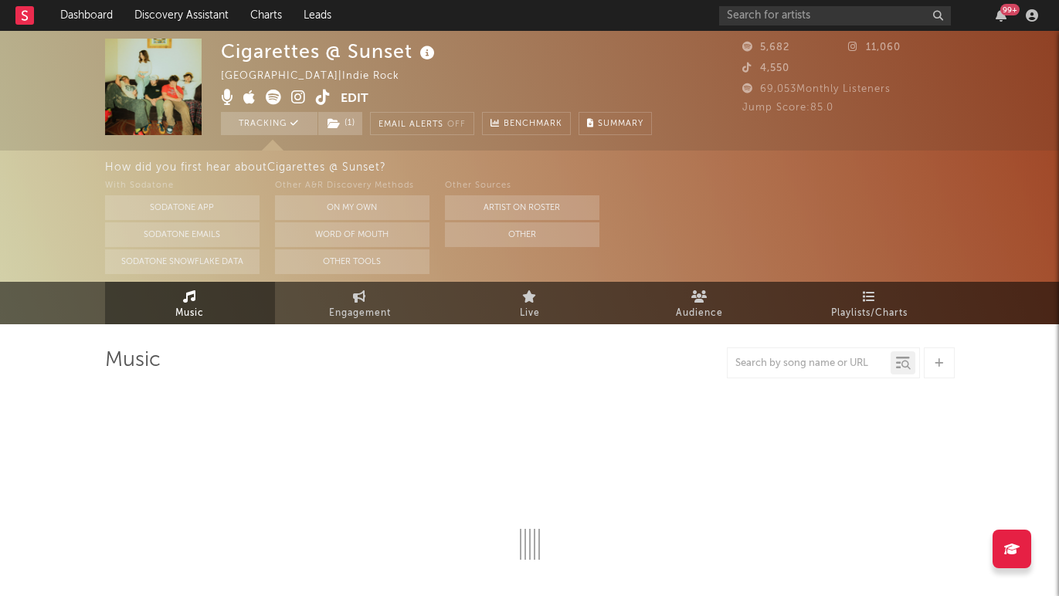
select select "1w"
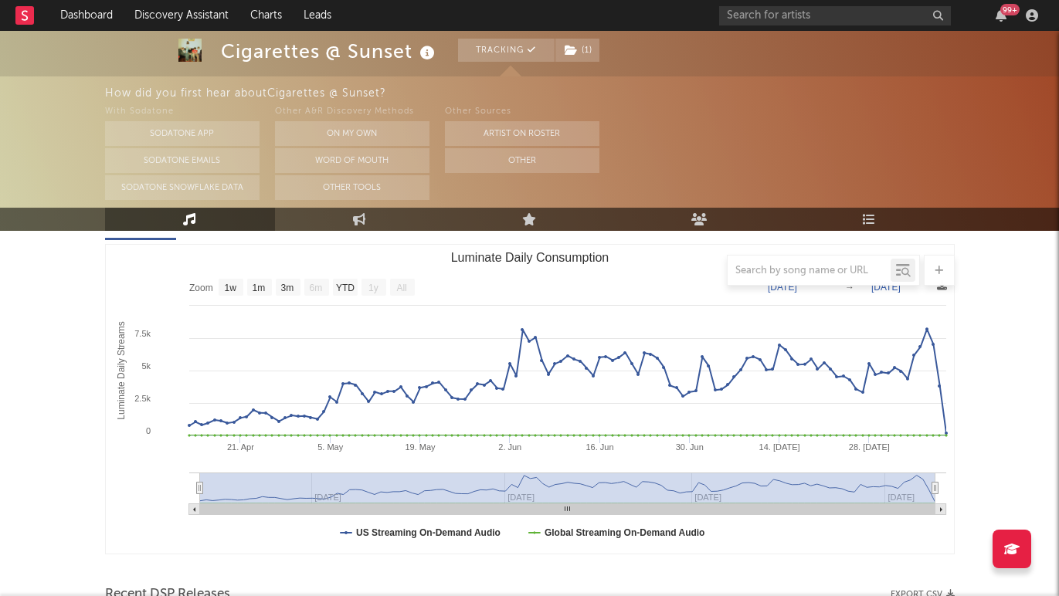
scroll to position [145, 0]
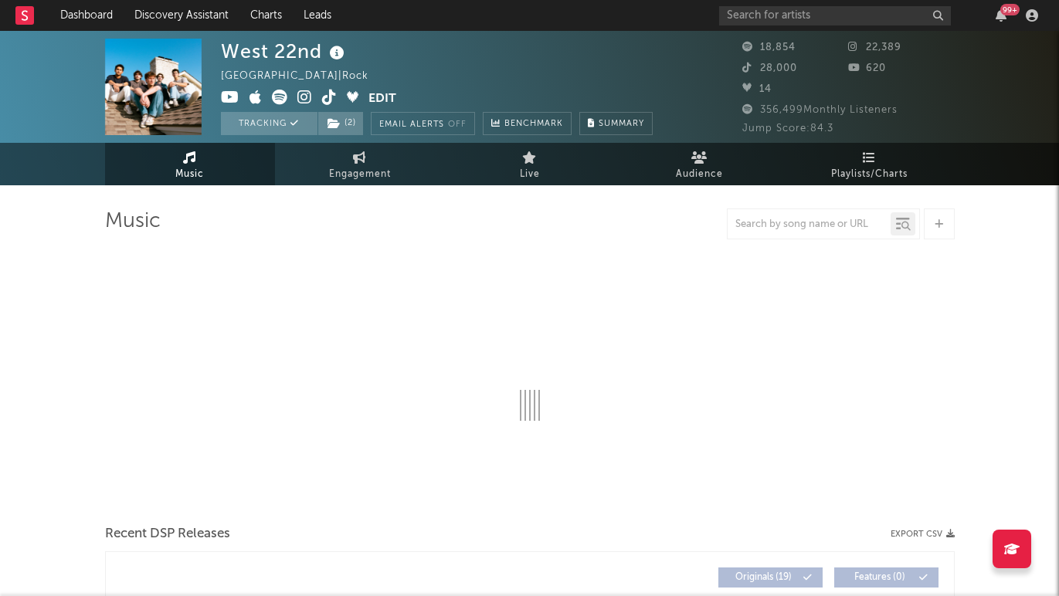
select select "6m"
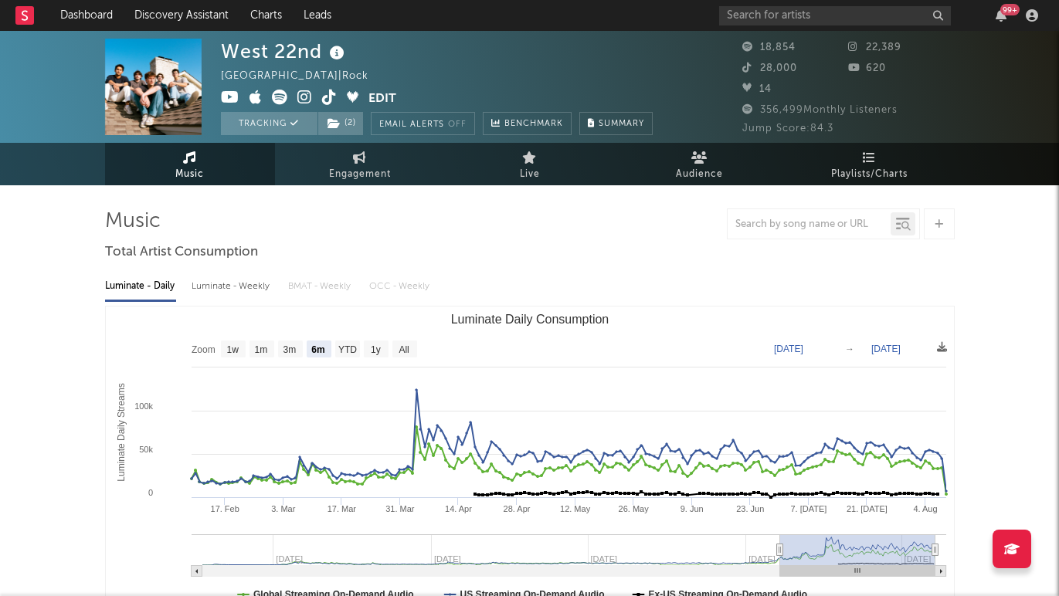
click at [254, 282] on div "Luminate - Weekly" at bounding box center [232, 286] width 81 height 26
select select "6m"
